Goal: Information Seeking & Learning: Compare options

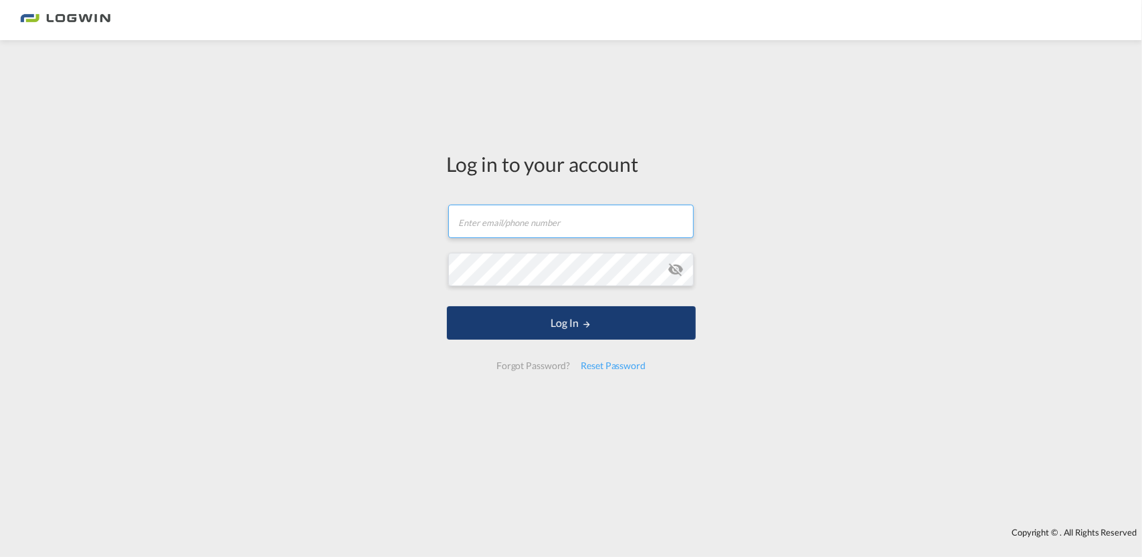
type input "reinhard.grundbichler@logwin-logistics.com"
click at [565, 309] on button "Log In" at bounding box center [571, 322] width 249 height 33
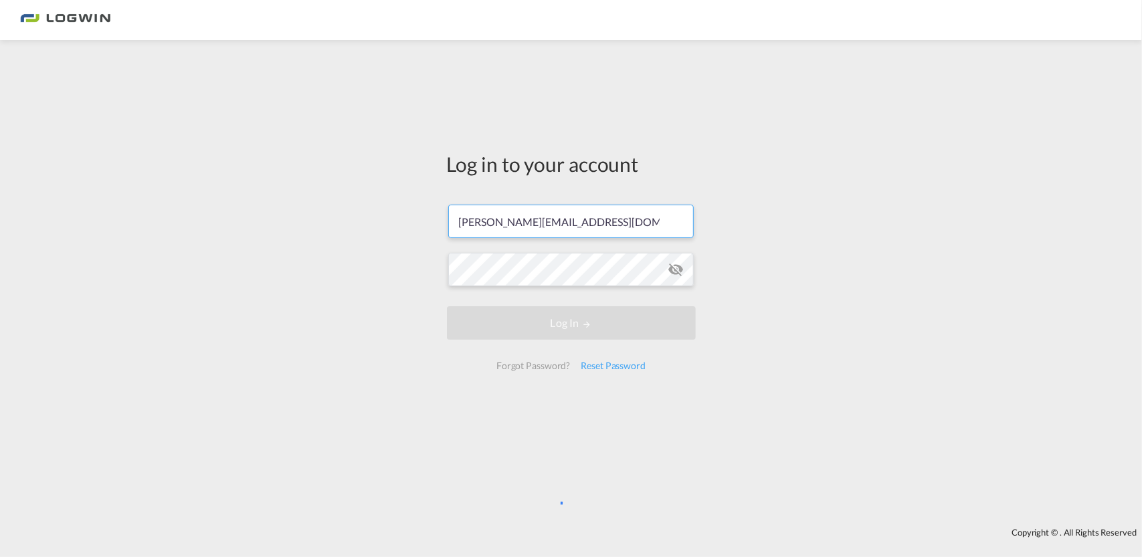
scroll to position [0, 5]
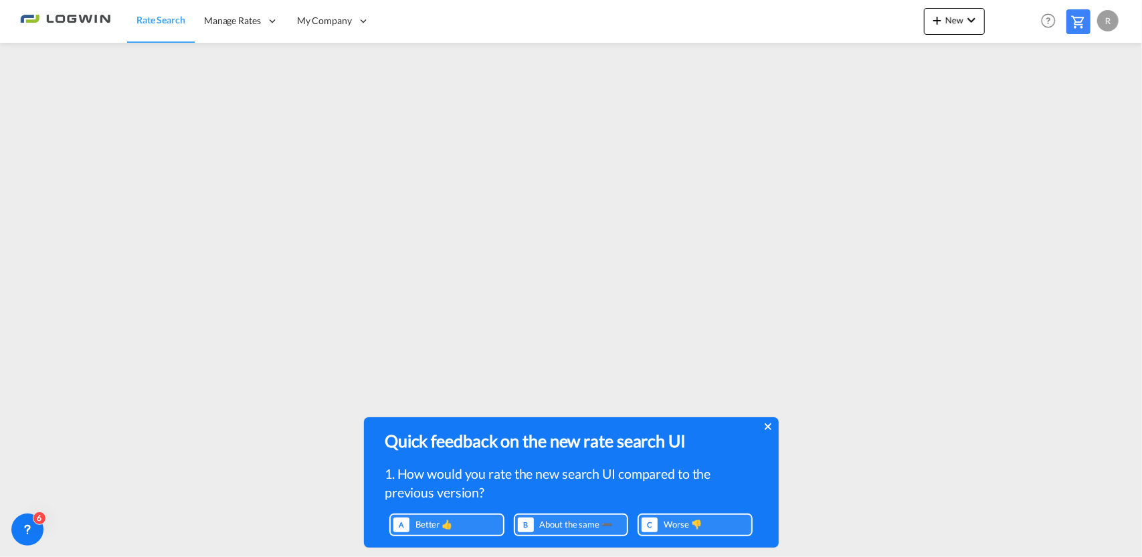
click at [769, 426] on icon at bounding box center [768, 426] width 7 height 7
